Goal: Check status

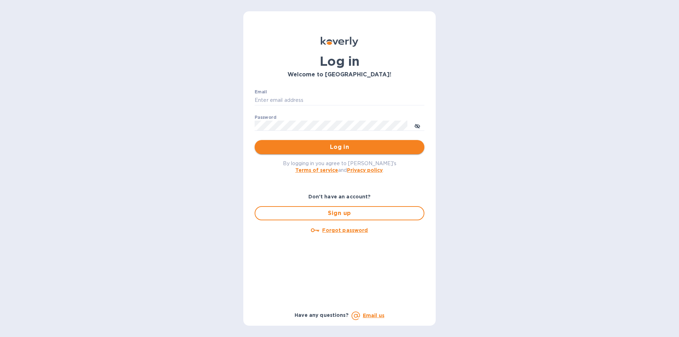
type input "[EMAIL_ADDRESS][DOMAIN_NAME]"
click at [383, 147] on span "Log in" at bounding box center [339, 147] width 158 height 8
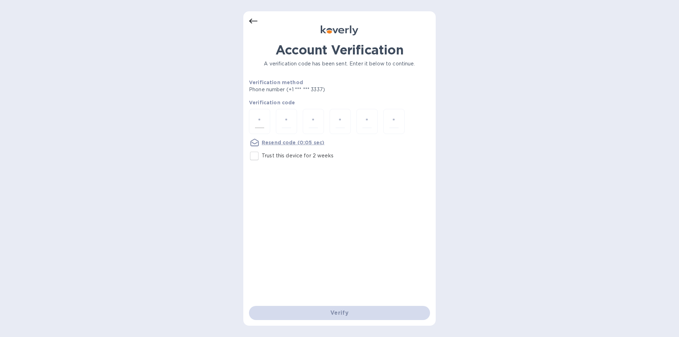
click at [262, 117] on input "number" at bounding box center [259, 121] width 9 height 13
click at [252, 115] on div at bounding box center [259, 121] width 21 height 25
type input "7"
type input "5"
type input "6"
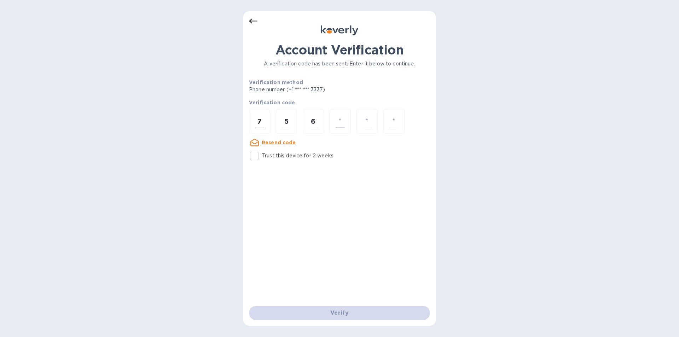
type input "3"
type input "5"
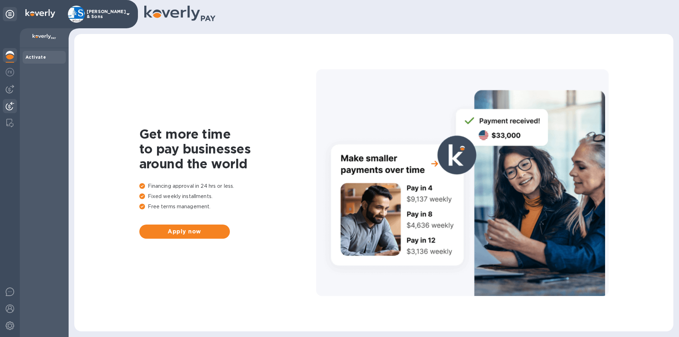
click at [10, 104] on img at bounding box center [10, 106] width 8 height 8
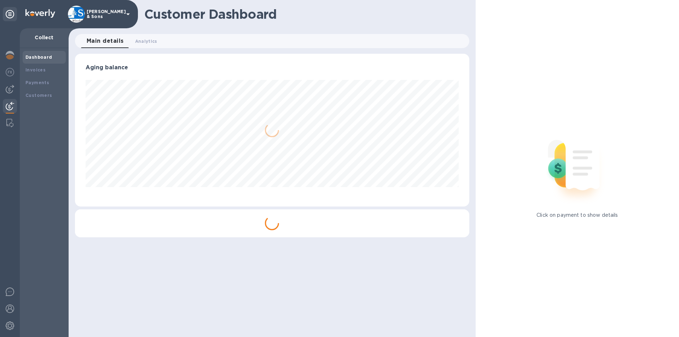
scroll to position [153, 394]
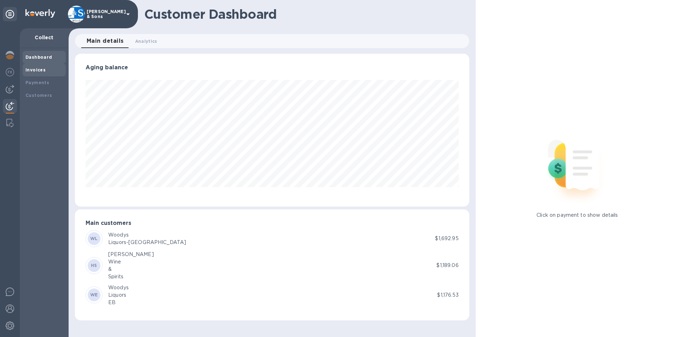
click at [34, 69] on b "Invoices" at bounding box center [35, 69] width 20 height 5
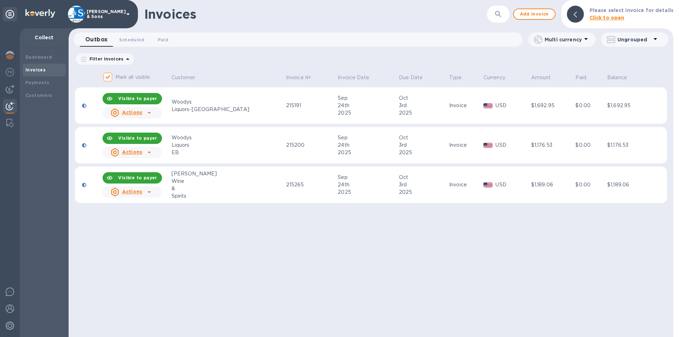
click at [165, 42] on span "Paid 0" at bounding box center [163, 39] width 11 height 7
